Goal: Register for event/course: Register for event/course

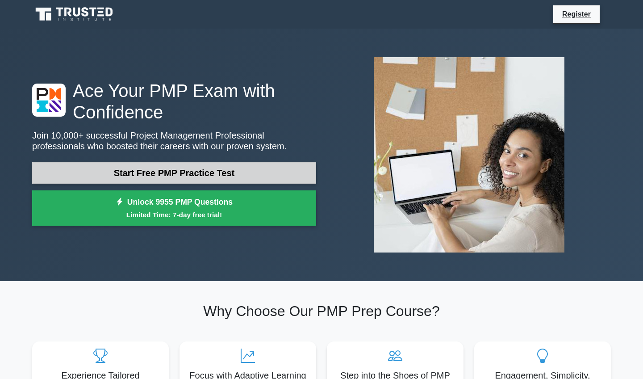
click at [149, 173] on link "Start Free PMP Practice Test" at bounding box center [174, 172] width 284 height 21
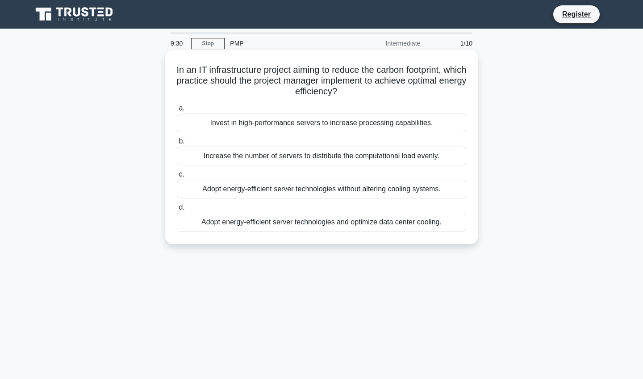
click at [291, 221] on div "Adopt energy-efficient server technologies and optimize data center cooling." at bounding box center [321, 222] width 289 height 19
click at [177, 210] on input "d. Adopt energy-efficient server technologies and optimize data center cooling." at bounding box center [177, 208] width 0 height 6
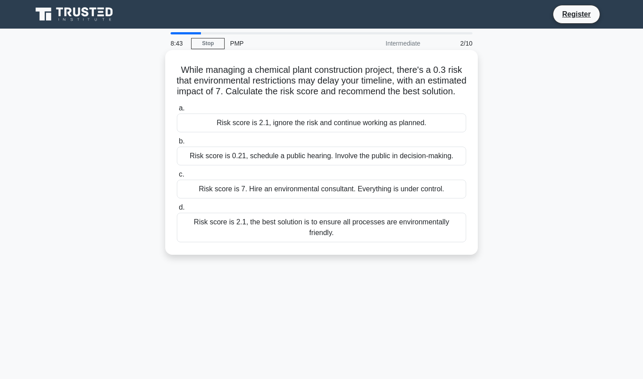
click at [313, 235] on div "Risk score is 2.1, the best solution is to ensure all processes are environment…" at bounding box center [321, 227] width 289 height 29
click at [177, 210] on input "d. Risk score is 2.1, the best solution is to ensure all processes are environm…" at bounding box center [177, 208] width 0 height 6
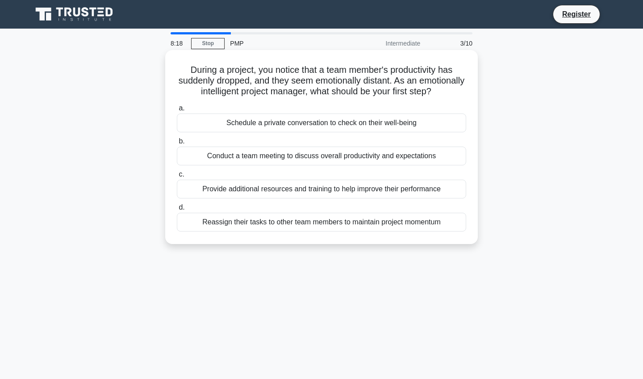
click at [310, 125] on div "Schedule a private conversation to check on their well-being" at bounding box center [321, 122] width 289 height 19
click at [177, 111] on input "a. Schedule a private conversation to check on their well-being" at bounding box center [177, 108] width 0 height 6
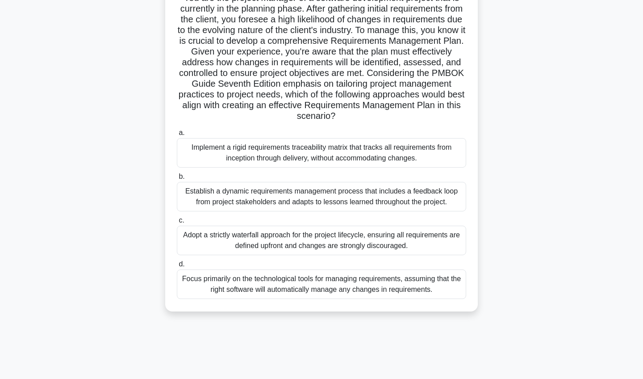
scroll to position [72, 0]
click at [310, 194] on div "Establish a dynamic requirements management process that includes a feedback lo…" at bounding box center [321, 196] width 289 height 29
click at [177, 180] on input "b. Establish a dynamic requirements management process that includes a feedback…" at bounding box center [177, 177] width 0 height 6
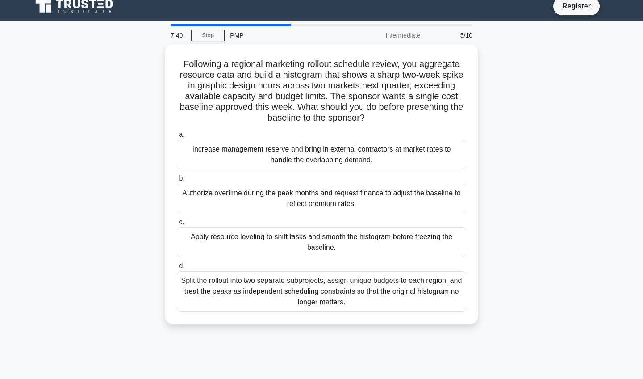
scroll to position [0, 0]
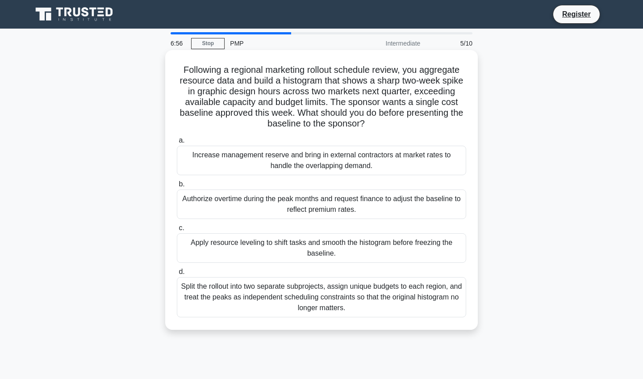
click at [311, 286] on div "Split the rollout into two separate subprojects, assign unique budgets to each …" at bounding box center [321, 297] width 289 height 40
click at [177, 275] on input "d. Split the rollout into two separate subprojects, assign unique budgets to ea…" at bounding box center [177, 272] width 0 height 6
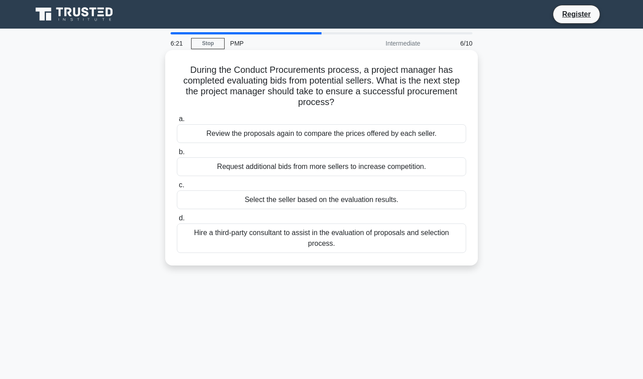
click at [307, 133] on div "Review the proposals again to compare the prices offered by each seller." at bounding box center [321, 133] width 289 height 19
click at [177, 122] on input "a. Review the proposals again to compare the prices offered by each seller." at bounding box center [177, 119] width 0 height 6
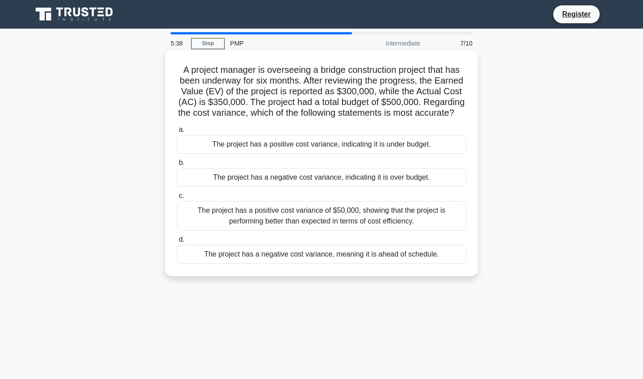
click at [314, 145] on div "The project has a positive cost variance, indicating it is under budget." at bounding box center [321, 144] width 289 height 19
click at [177, 133] on input "a. The project has a positive cost variance, indicating it is under budget." at bounding box center [177, 130] width 0 height 6
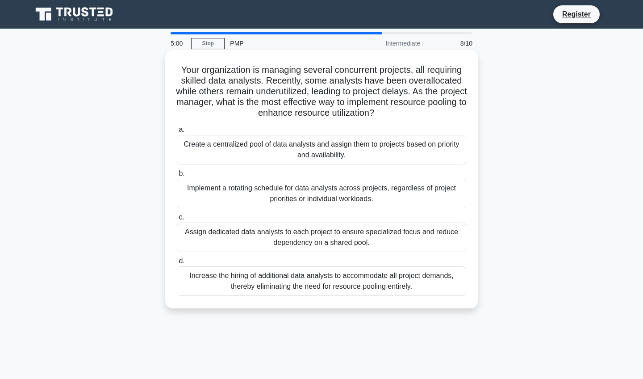
click at [332, 235] on div "Assign dedicated data analysts to each project to ensure specialized focus and …" at bounding box center [321, 236] width 289 height 29
click at [177, 220] on input "c. Assign dedicated data analysts to each project to ensure specialized focus a…" at bounding box center [177, 217] width 0 height 6
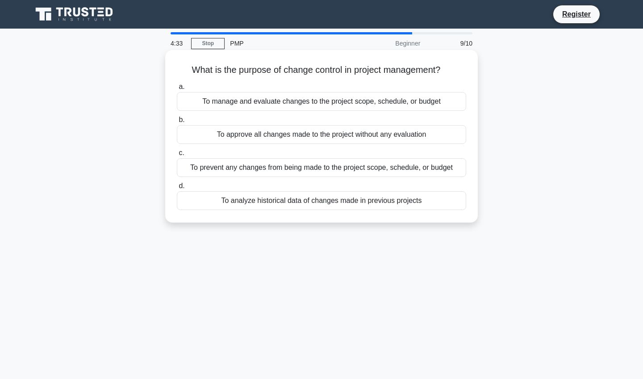
click at [309, 103] on div "To manage and evaluate changes to the project scope, schedule, or budget" at bounding box center [321, 101] width 289 height 19
click at [177, 90] on input "a. To manage and evaluate changes to the project scope, schedule, or budget" at bounding box center [177, 87] width 0 height 6
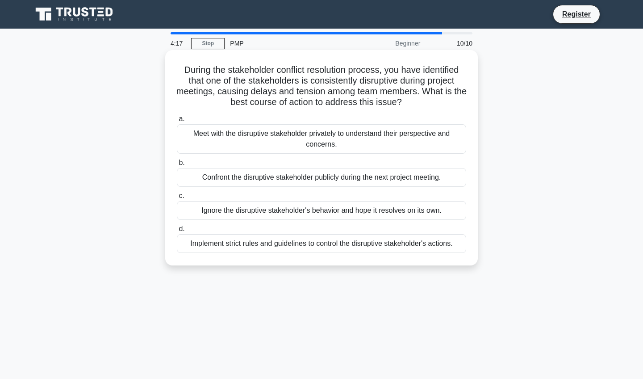
click at [315, 136] on div "Meet with the disruptive stakeholder privately to understand their perspective …" at bounding box center [321, 138] width 289 height 29
click at [177, 122] on input "a. Meet with the disruptive stakeholder privately to understand their perspecti…" at bounding box center [177, 119] width 0 height 6
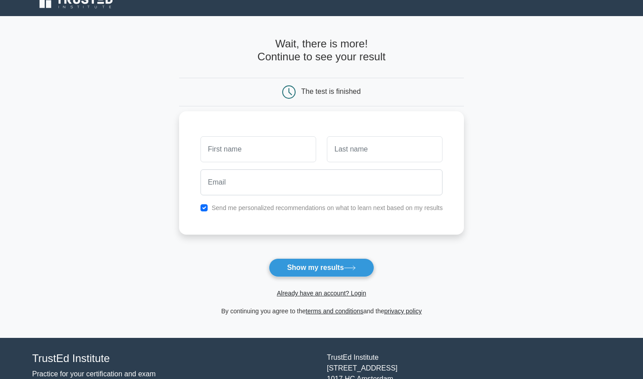
scroll to position [16, 0]
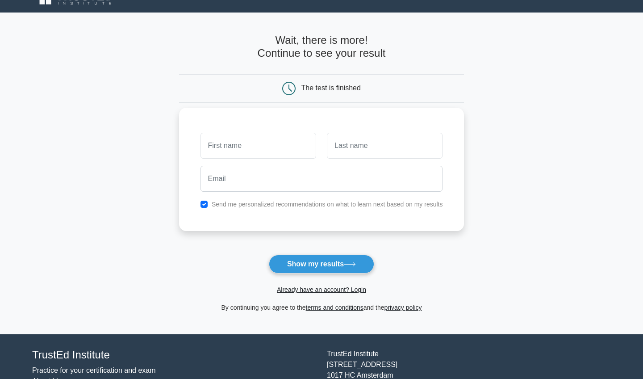
click at [266, 148] on input "text" at bounding box center [259, 146] width 116 height 26
type input "t"
type input "to"
click at [206, 205] on input "checkbox" at bounding box center [204, 204] width 7 height 7
checkbox input "false"
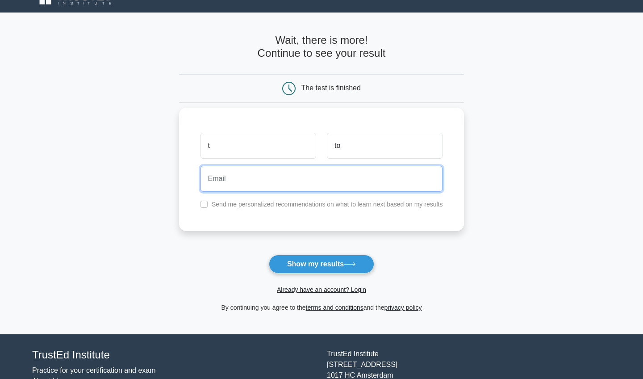
click at [219, 183] on input "email" at bounding box center [322, 179] width 243 height 26
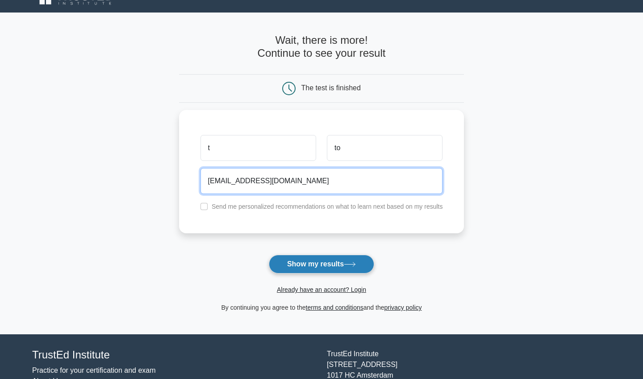
type input "tto@gmail.com"
click at [299, 262] on button "Show my results" at bounding box center [321, 264] width 105 height 19
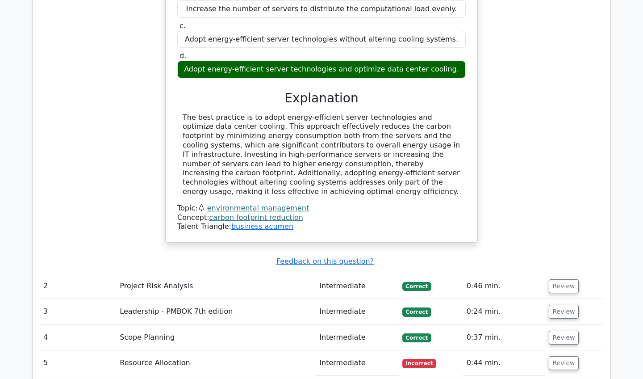
scroll to position [964, 0]
click at [257, 273] on td "Project Risk Analysis" at bounding box center [216, 285] width 200 height 25
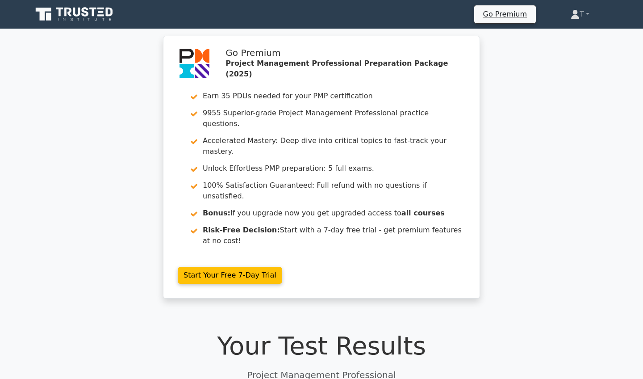
scroll to position [0, 0]
